Goal: Complete application form: Complete application form

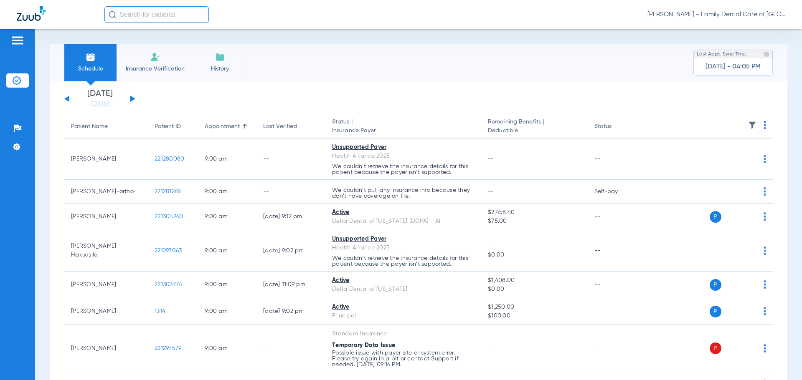
click at [169, 69] on span "Insurance Verification" at bounding box center [155, 69] width 65 height 8
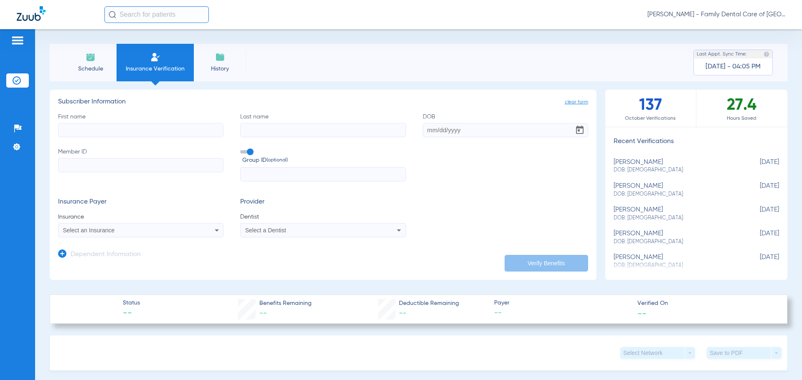
click at [139, 126] on input "First name" at bounding box center [140, 130] width 165 height 14
type input "[PERSON_NAME]"
type input "rzaca"
click at [170, 229] on div "Select an Insurance" at bounding box center [125, 231] width 125 height 6
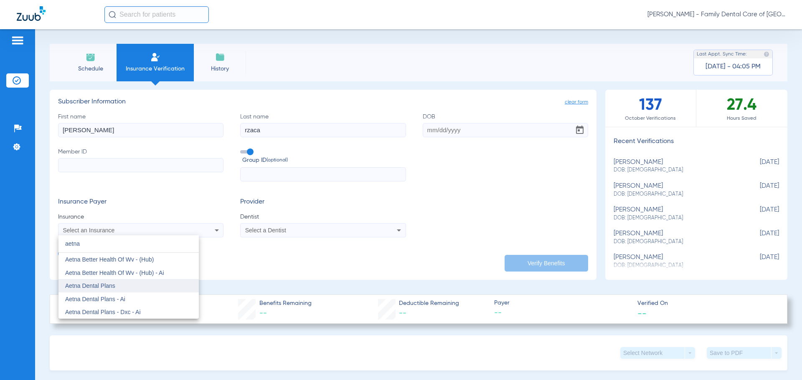
type input "aetna"
click at [99, 284] on span "Aetna Dental Plans" at bounding box center [90, 286] width 50 height 7
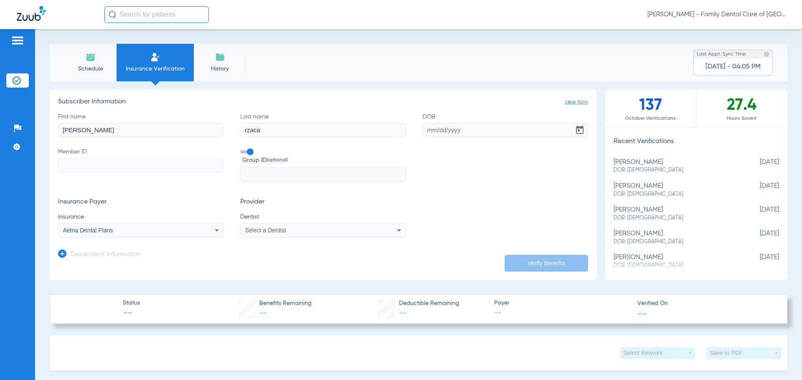
click at [310, 231] on div "Select a Dentist" at bounding box center [307, 231] width 125 height 6
type input "[PERSON_NAME]"
click at [311, 258] on span "[PERSON_NAME] 1538516984" at bounding box center [286, 260] width 81 height 6
click at [428, 129] on input "DOB" at bounding box center [505, 130] width 165 height 14
type input "[DATE]"
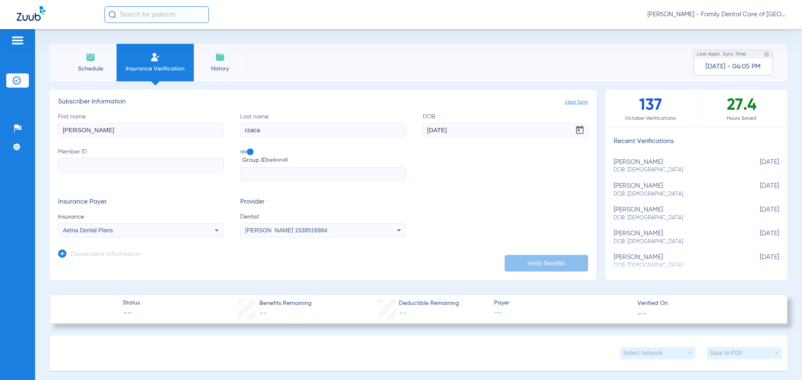
click at [515, 146] on div "First name [PERSON_NAME] Last name [PERSON_NAME] DOB [DEMOGRAPHIC_DATA] Member …" at bounding box center [323, 147] width 530 height 69
